Goal: Task Accomplishment & Management: Manage account settings

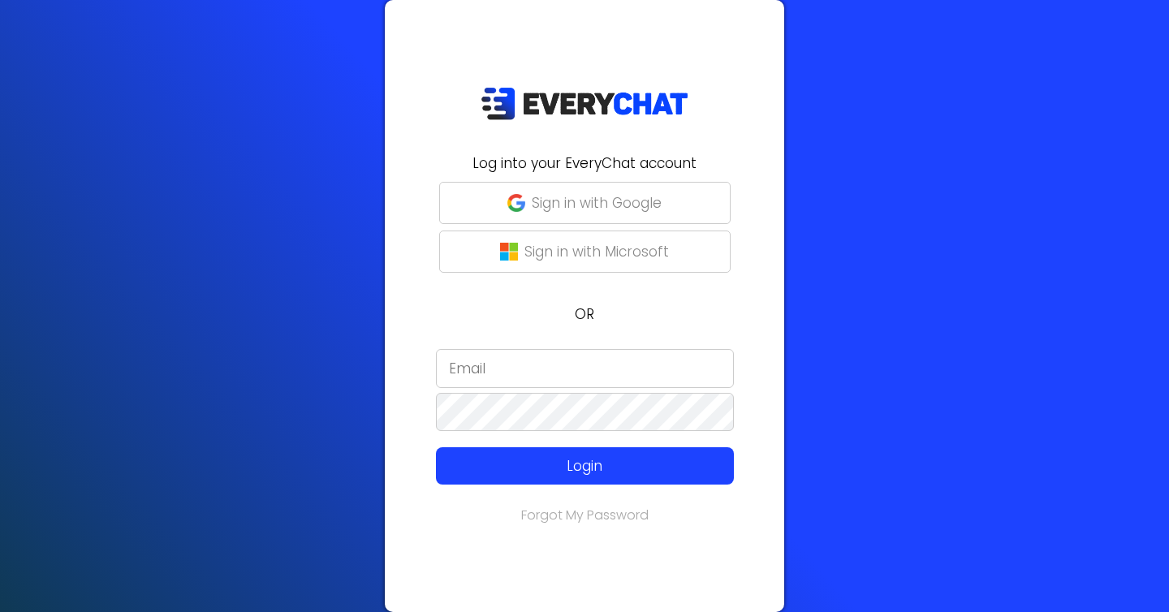
type input "[EMAIL_ADDRESS][DOMAIN_NAME]"
click at [576, 199] on p "Sign in with Google" at bounding box center [597, 202] width 130 height 21
click at [561, 370] on input "[EMAIL_ADDRESS][DOMAIN_NAME]" at bounding box center [585, 368] width 298 height 39
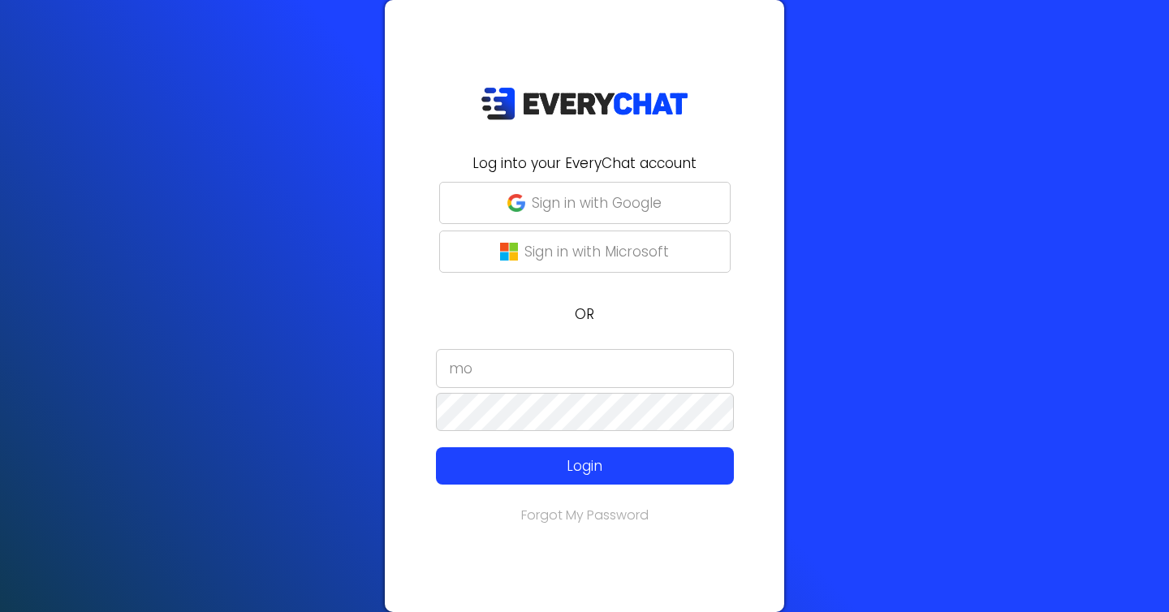
type input "m"
type input "f"
type input "b"
type input "f"
type input "drew"
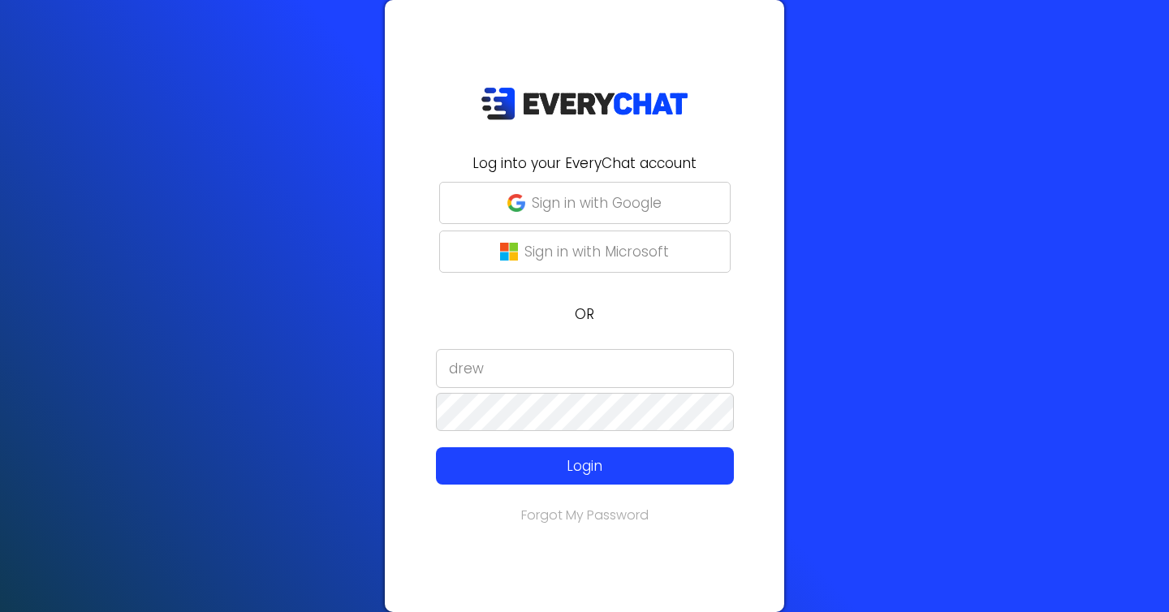
click at [556, 373] on input "drew" at bounding box center [585, 368] width 298 height 39
click at [589, 213] on p "Sign in with Google" at bounding box center [597, 202] width 130 height 21
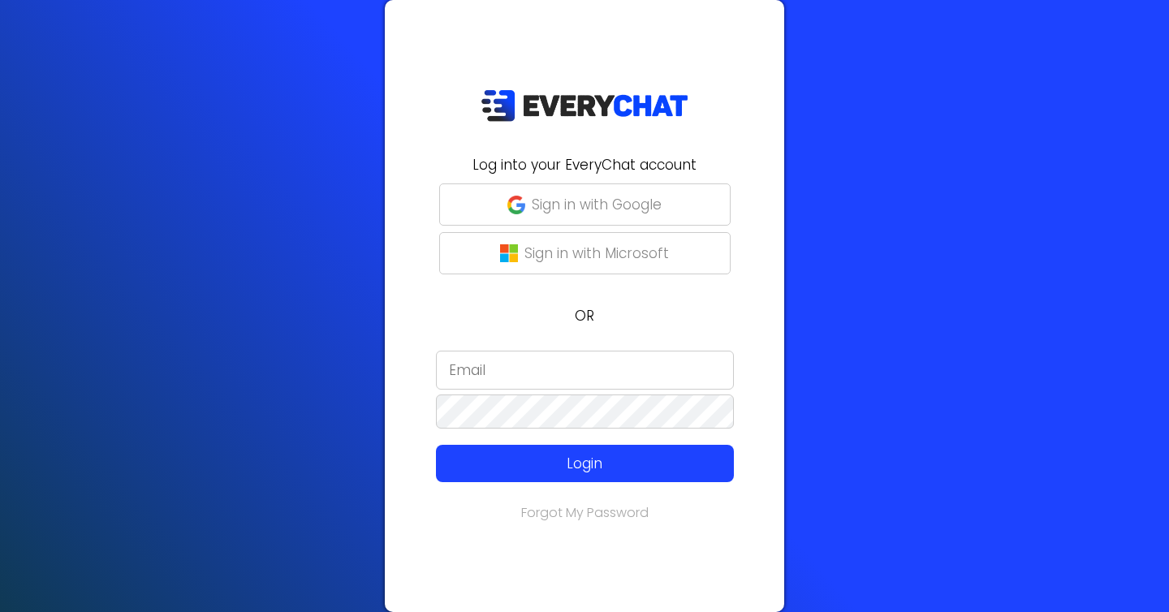
type input "[EMAIL_ADDRESS][DOMAIN_NAME]"
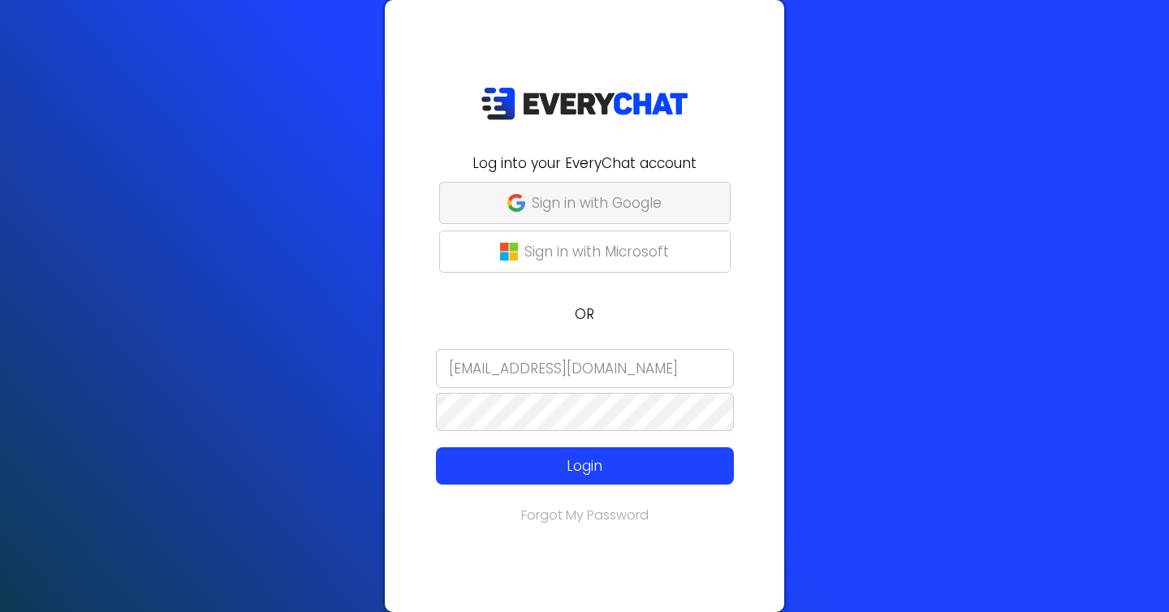
click at [595, 200] on p "Sign in with Google" at bounding box center [597, 202] width 130 height 21
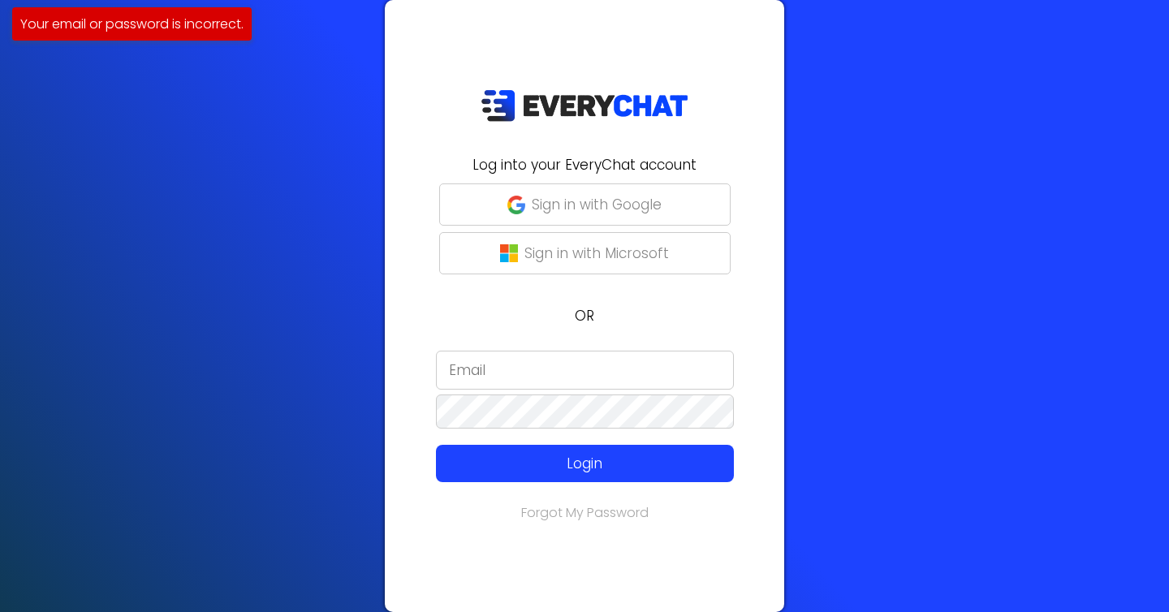
type input "[EMAIL_ADDRESS][DOMAIN_NAME]"
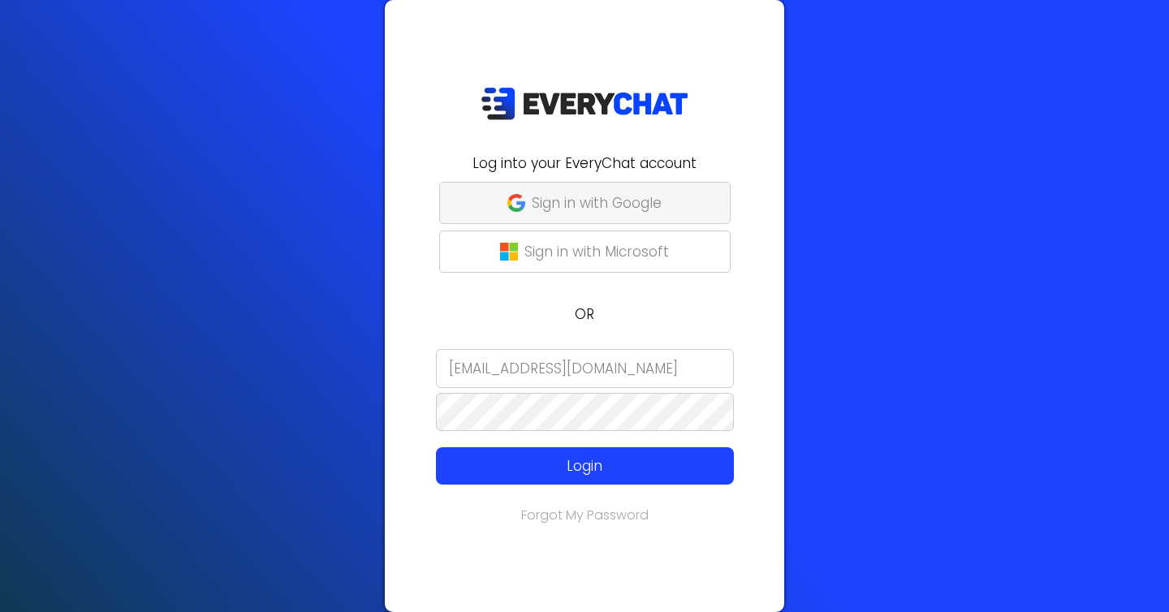
click at [589, 205] on p "Sign in with Google" at bounding box center [597, 202] width 130 height 21
